Goal: Find specific page/section: Find specific page/section

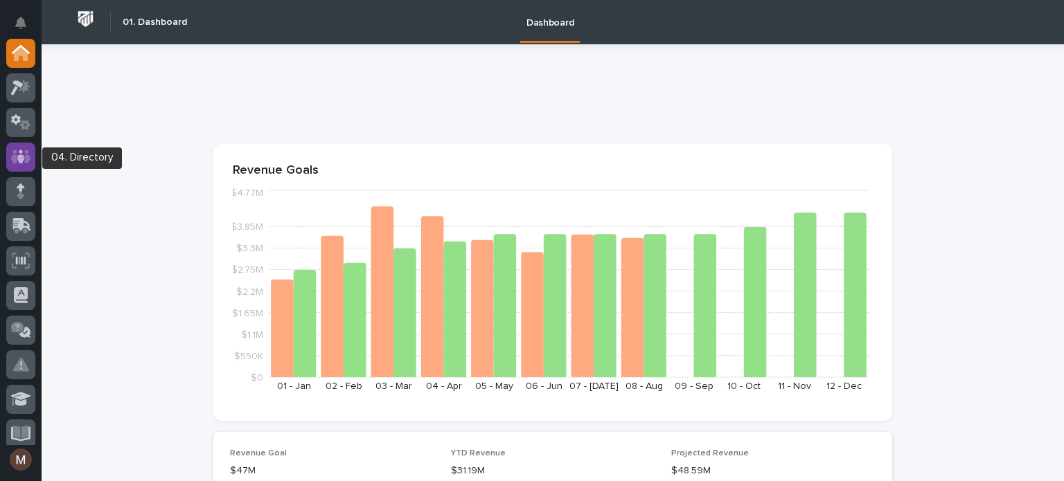
click at [18, 154] on icon at bounding box center [21, 157] width 20 height 16
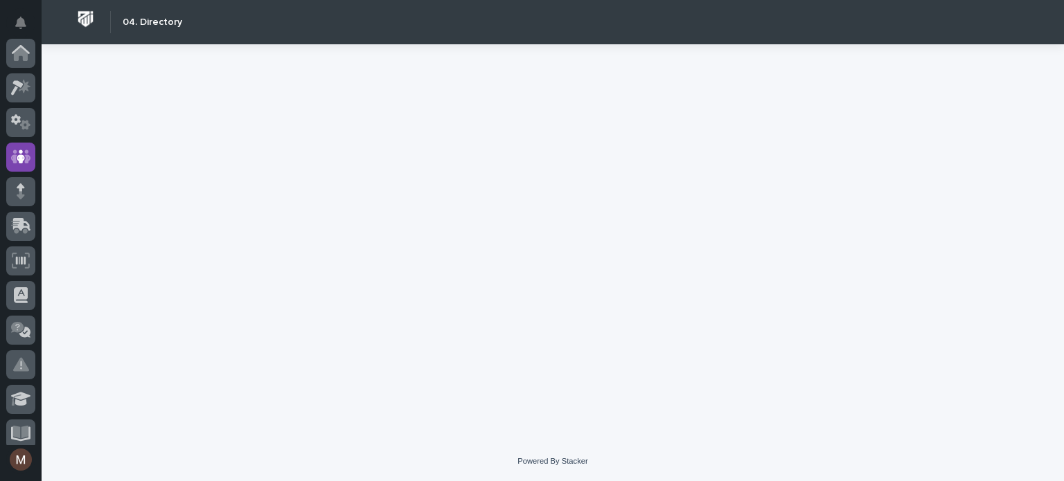
scroll to position [104, 0]
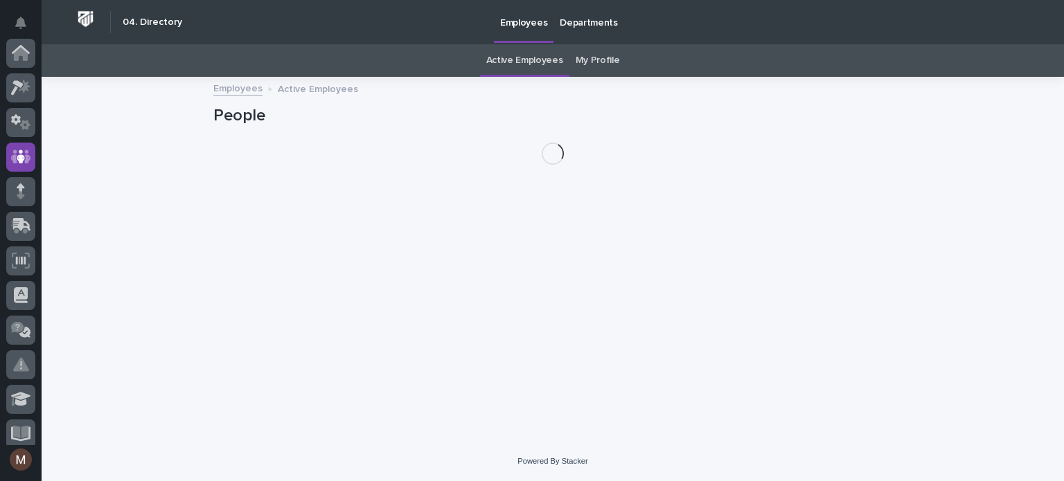
scroll to position [104, 0]
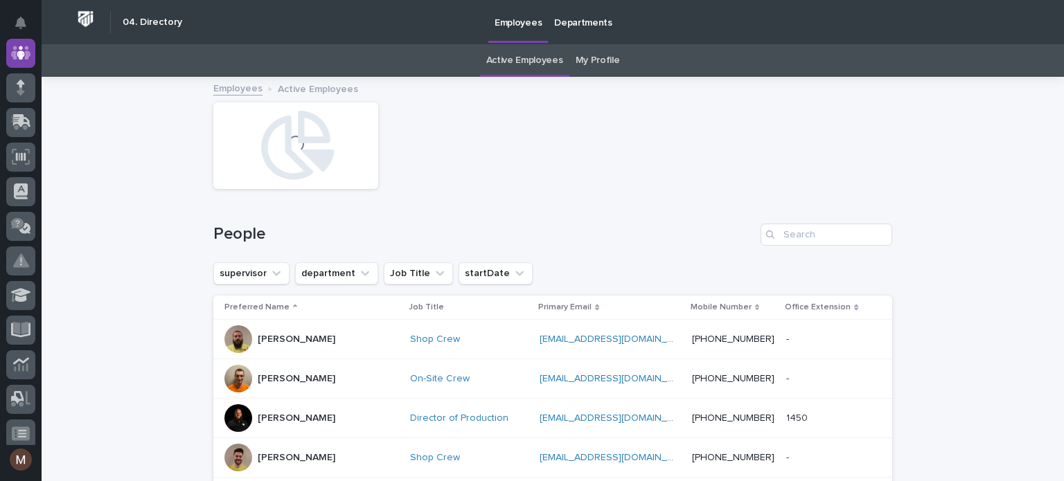
click at [592, 59] on link "My Profile" at bounding box center [598, 60] width 44 height 33
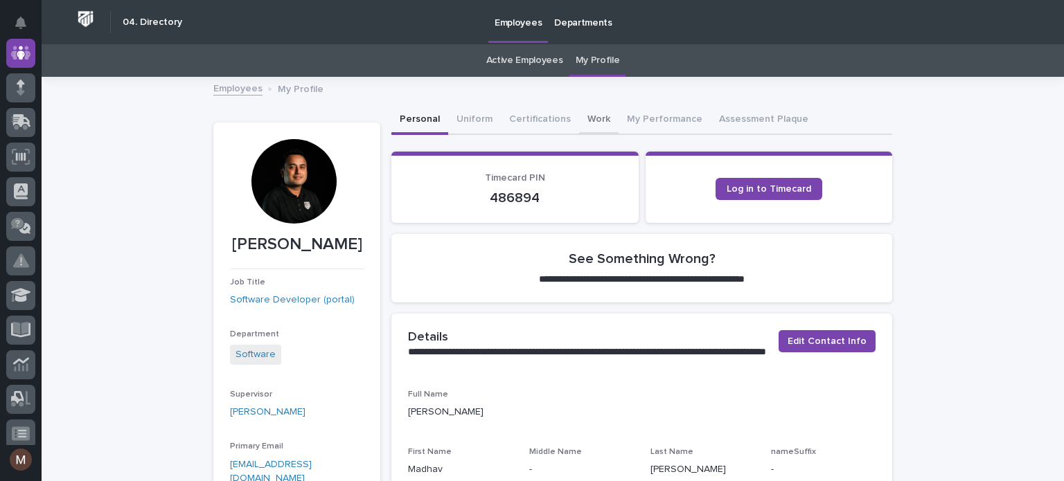
click at [589, 115] on button "Work" at bounding box center [598, 120] width 39 height 29
